Goal: Transaction & Acquisition: Purchase product/service

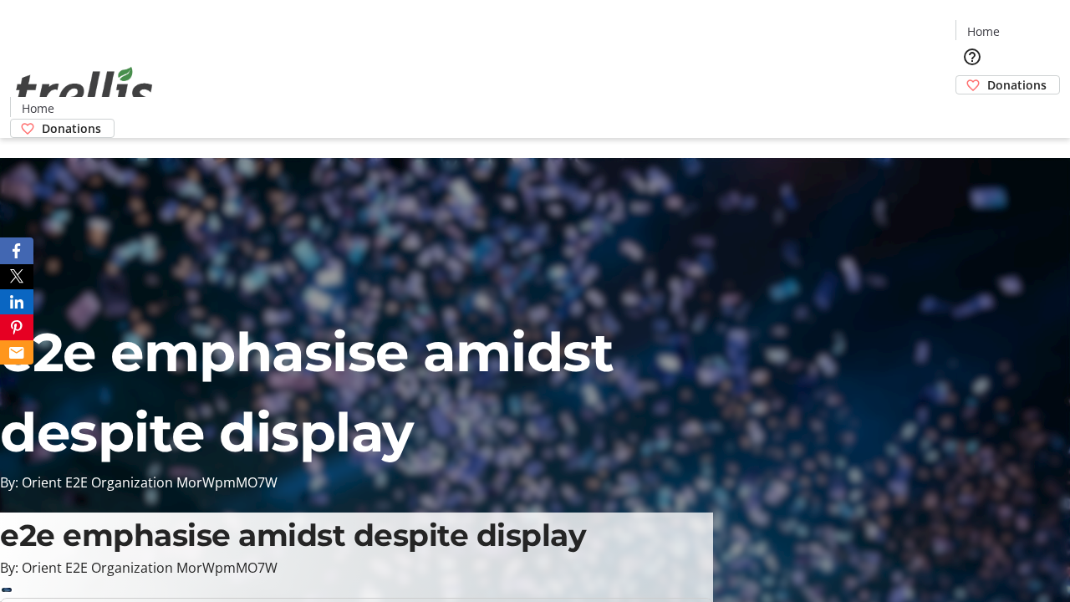
click at [988, 76] on span "Donations" at bounding box center [1017, 85] width 59 height 18
